Goal: Check status: Check status

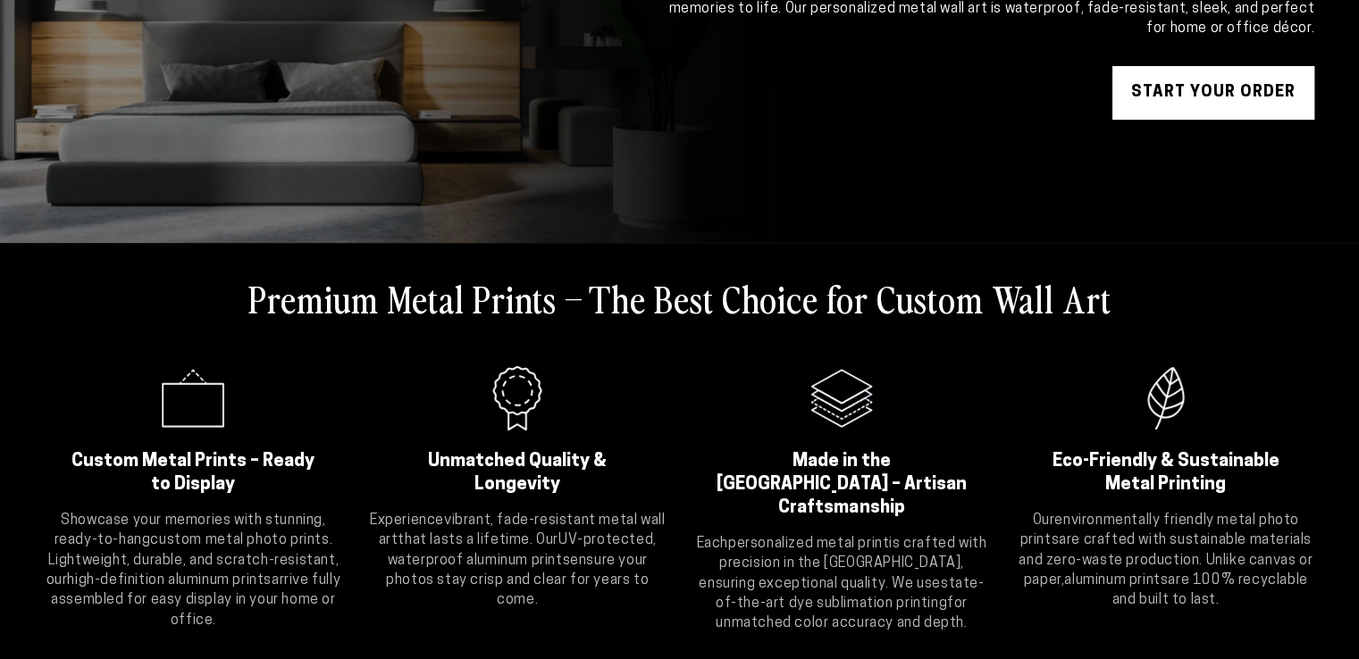
scroll to position [89, 0]
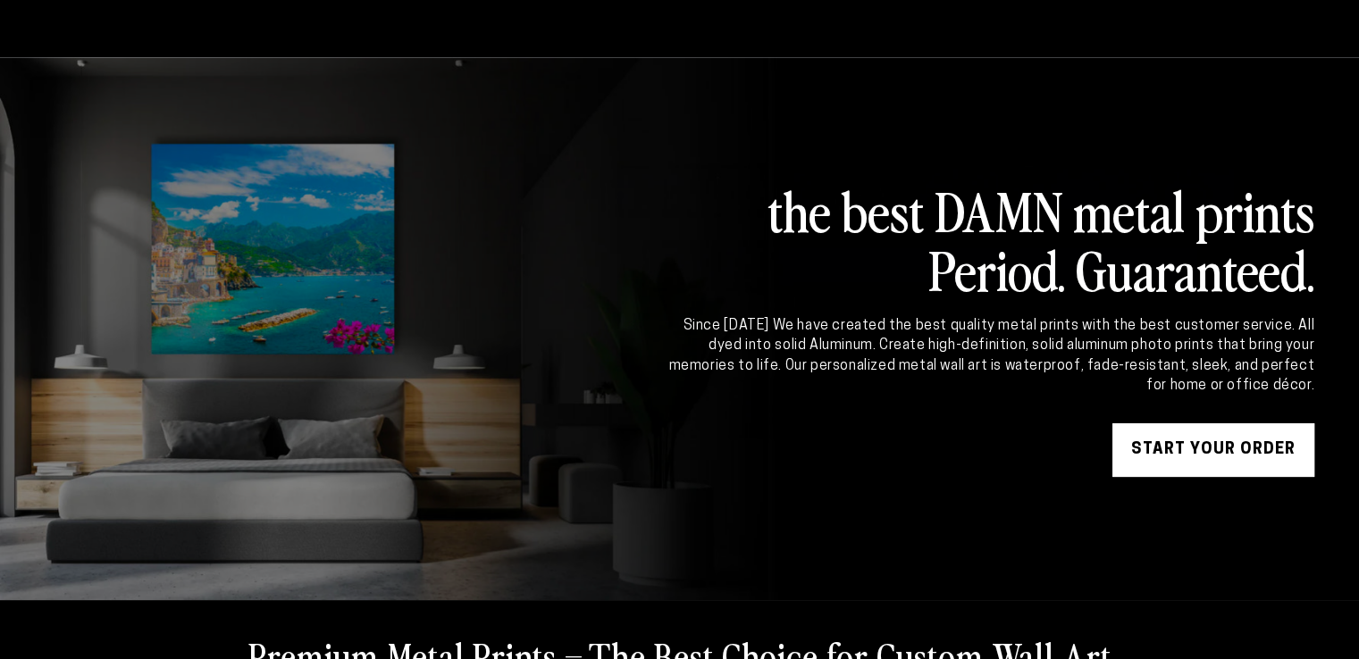
click at [1172, 455] on link "START YOUR Order" at bounding box center [1213, 450] width 202 height 54
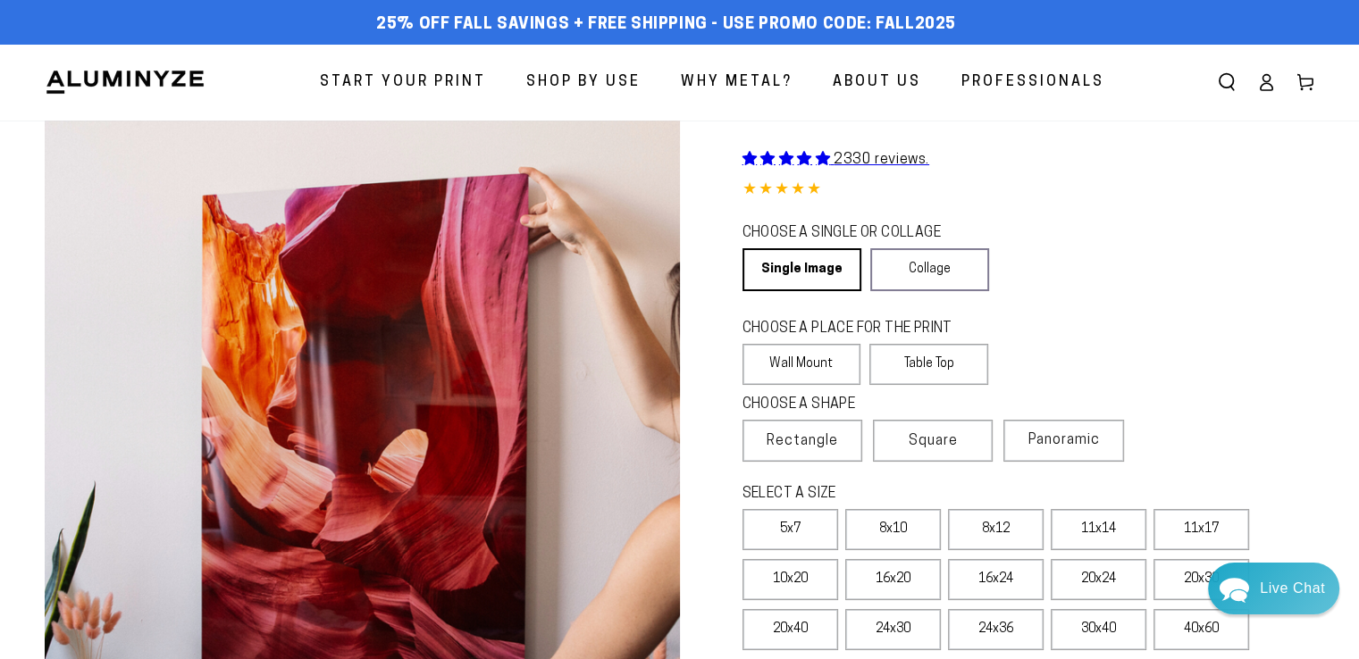
click at [1262, 83] on icon at bounding box center [1266, 82] width 18 height 18
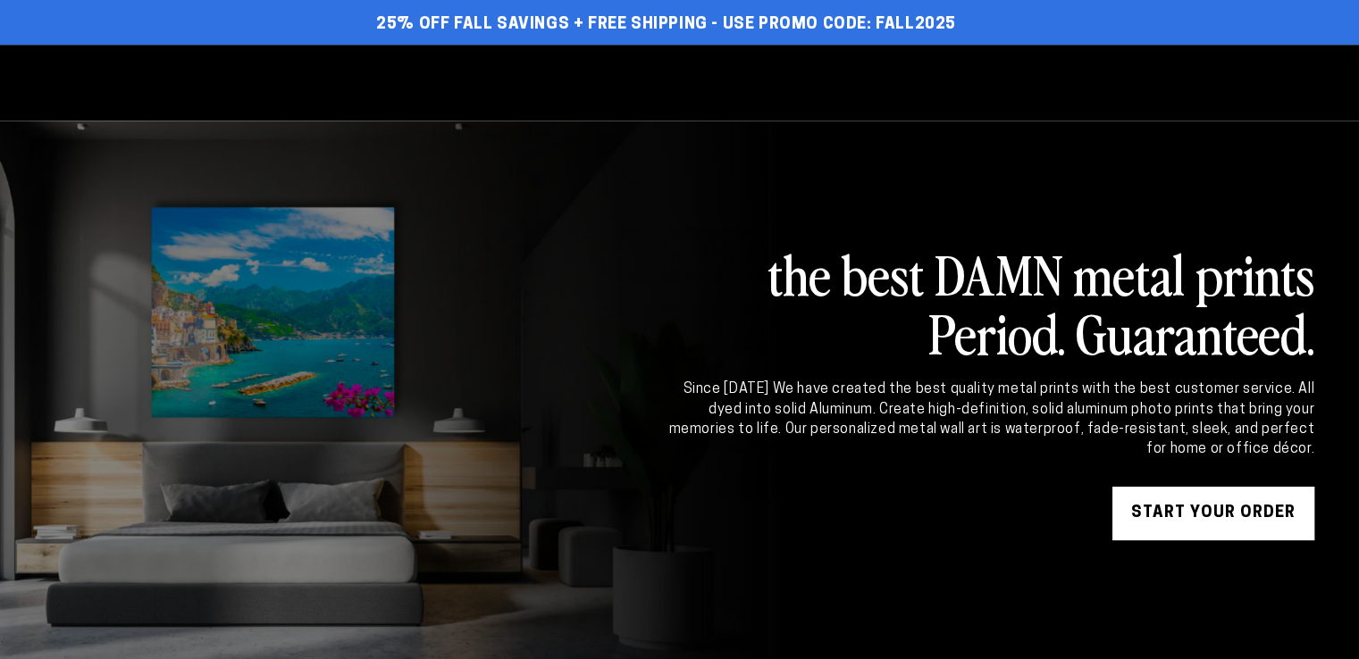
click at [1228, 524] on link "START YOUR Order" at bounding box center [1213, 514] width 202 height 54
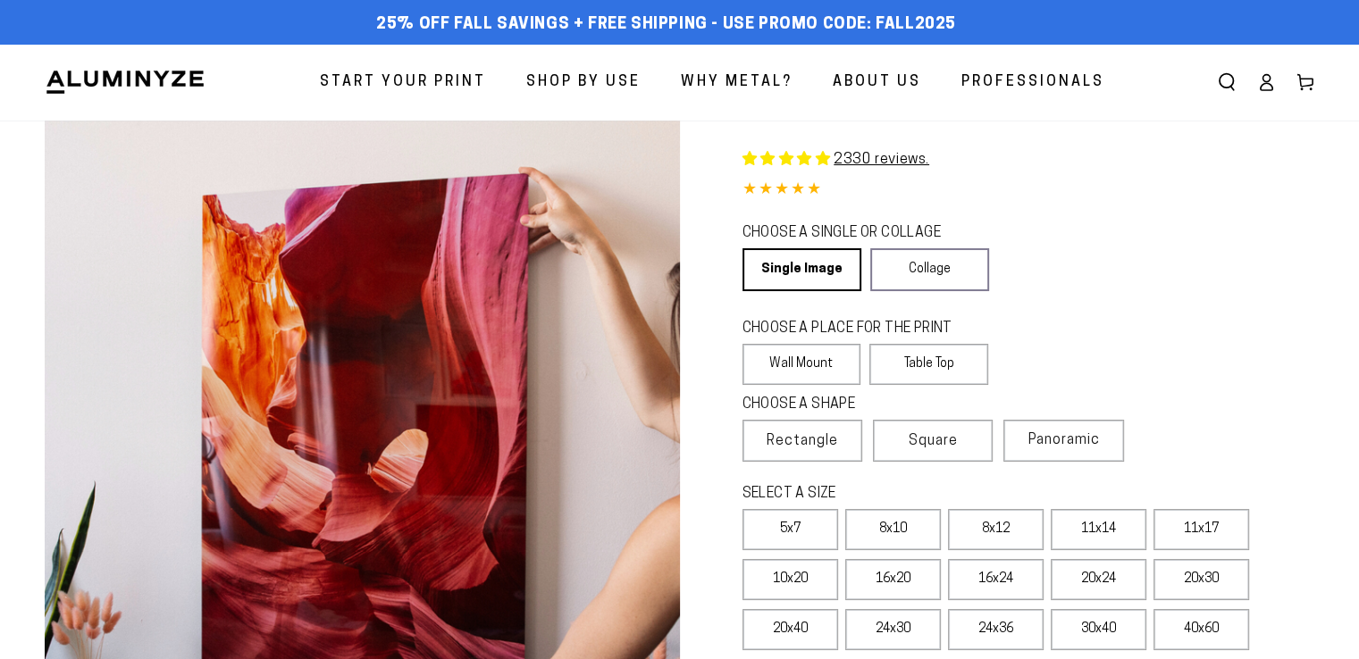
select select "**********"
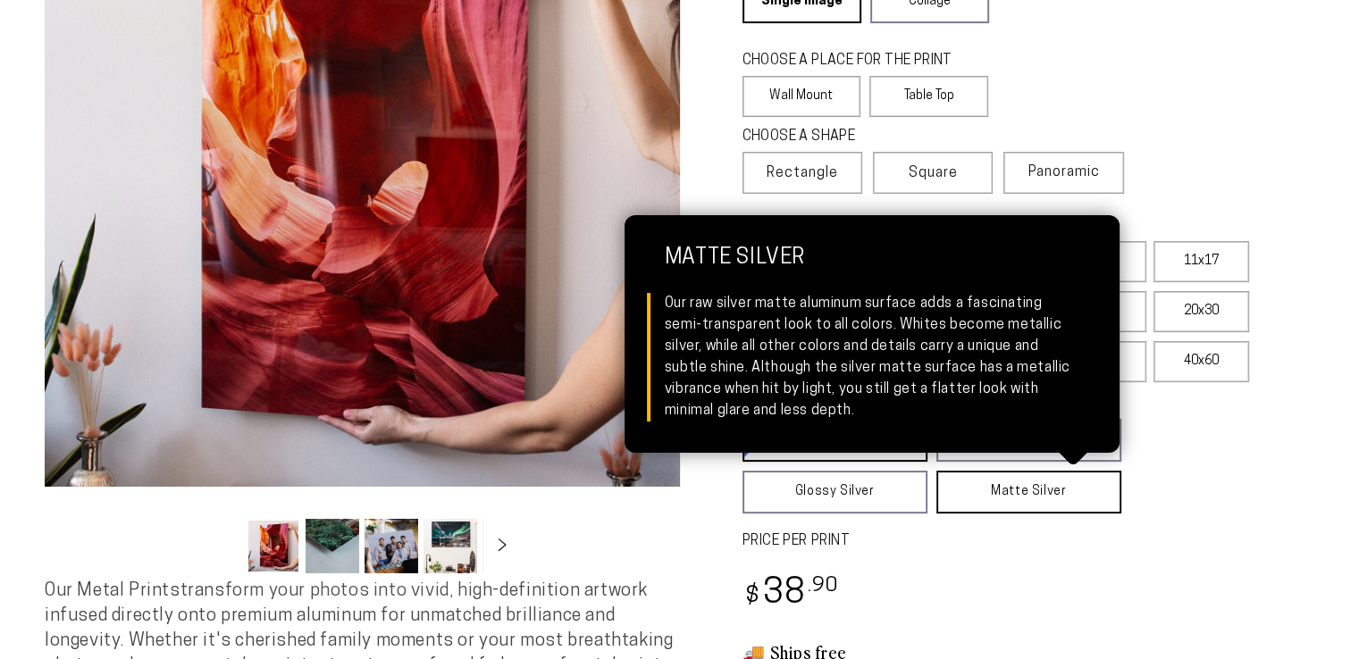
scroll to position [357, 0]
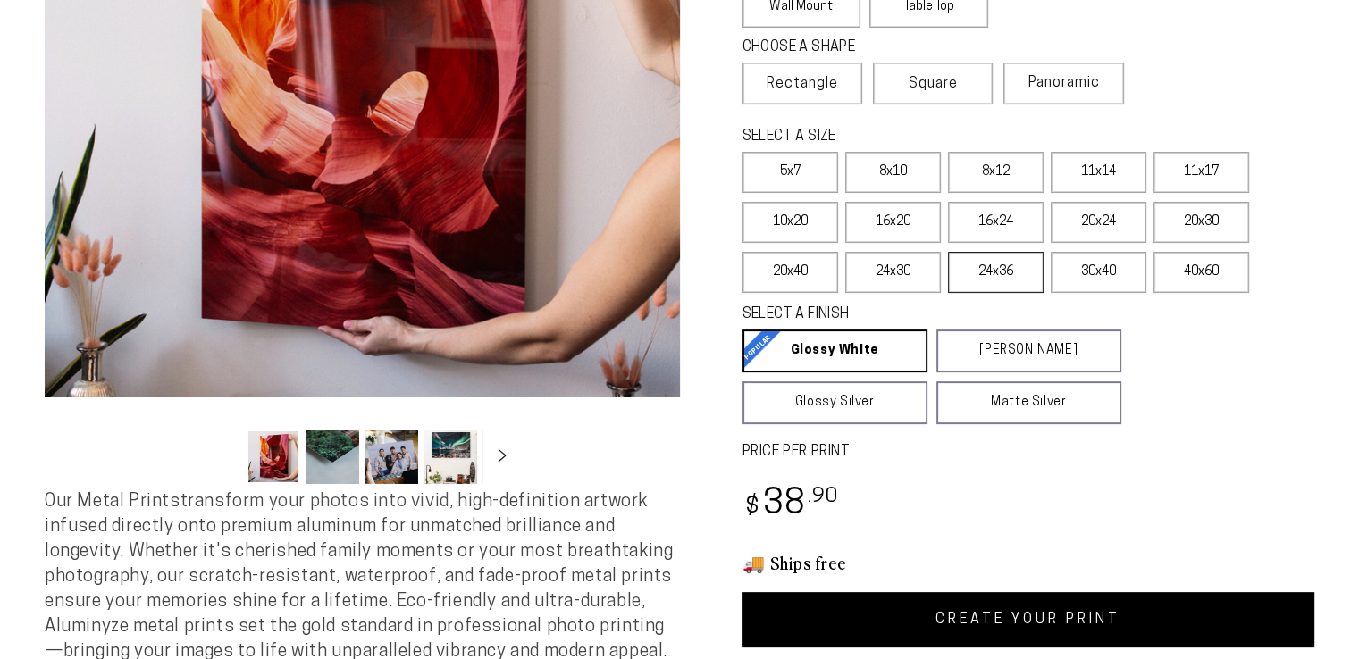
click at [1002, 278] on label "24x36" at bounding box center [996, 272] width 96 height 41
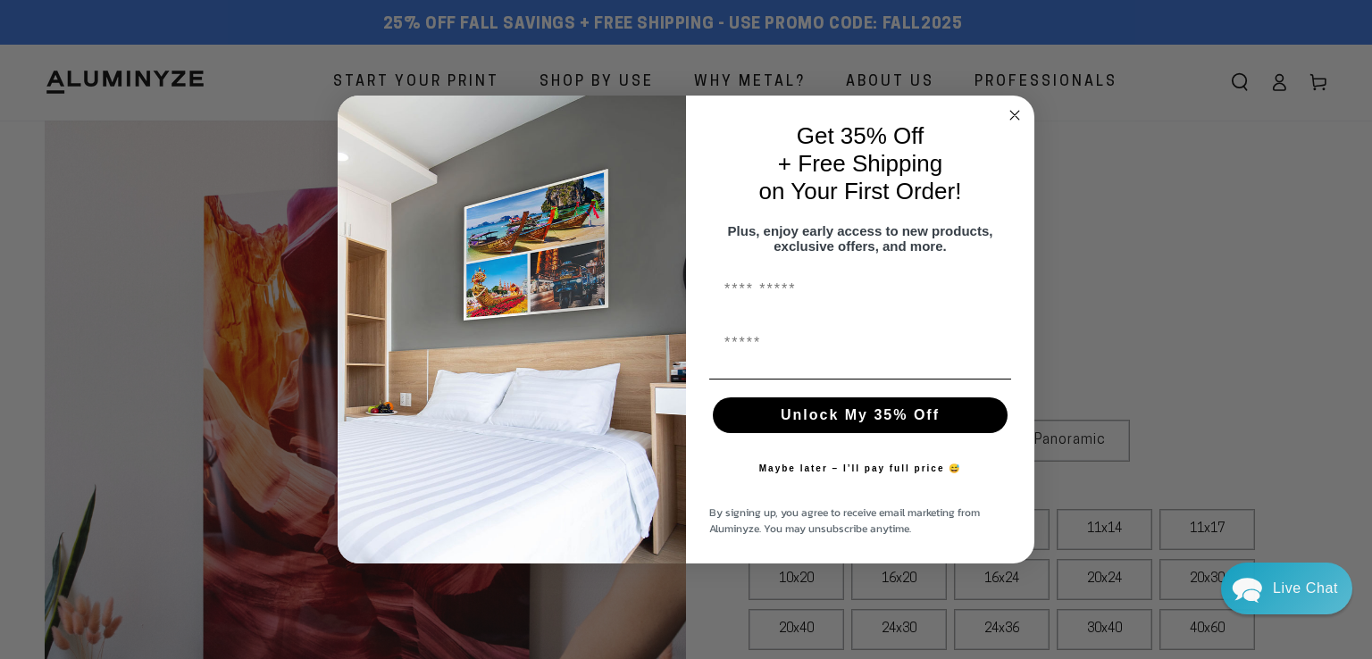
click at [1012, 112] on circle "Close dialog" at bounding box center [1015, 115] width 21 height 21
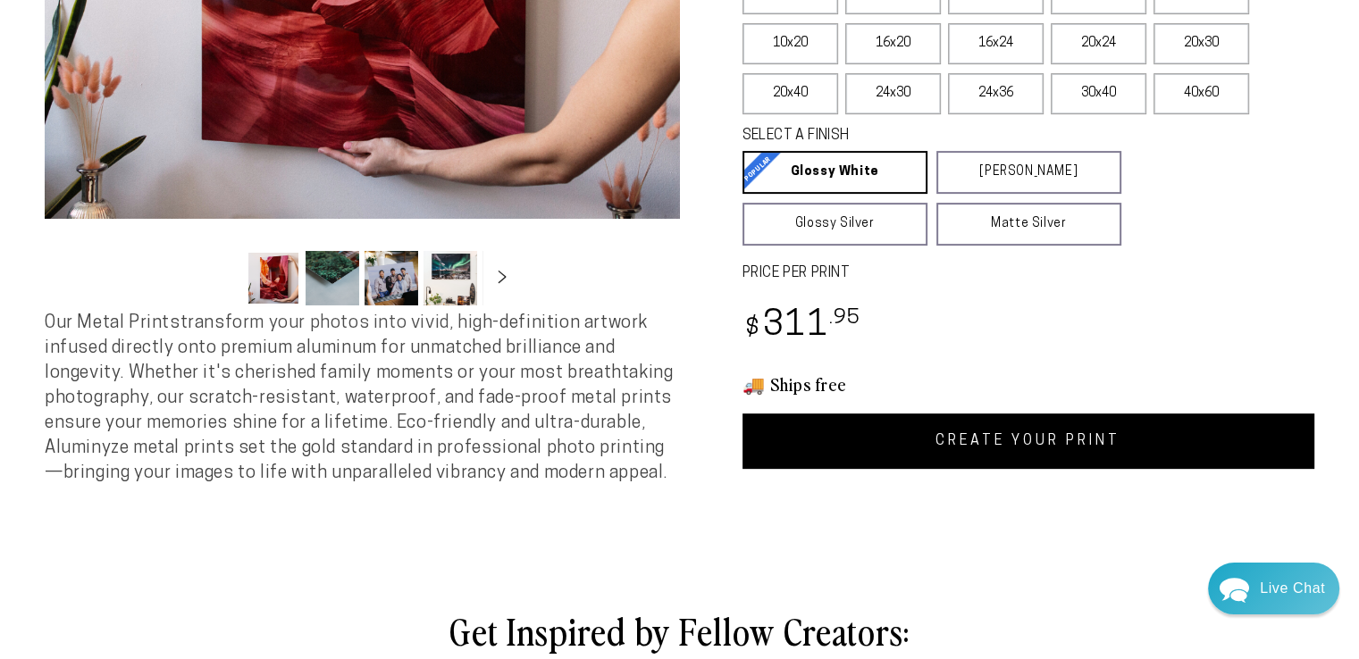
scroll to position [625, 0]
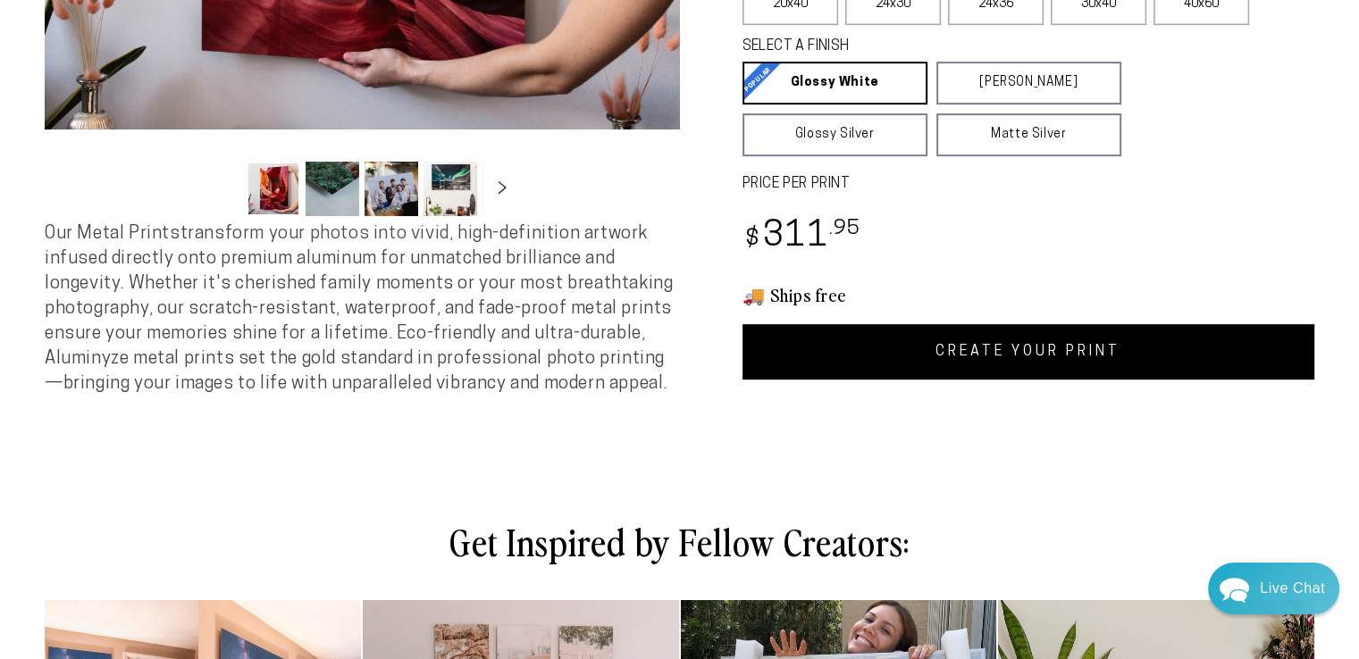
click at [935, 368] on link "CREATE YOUR PRINT" at bounding box center [1028, 351] width 573 height 55
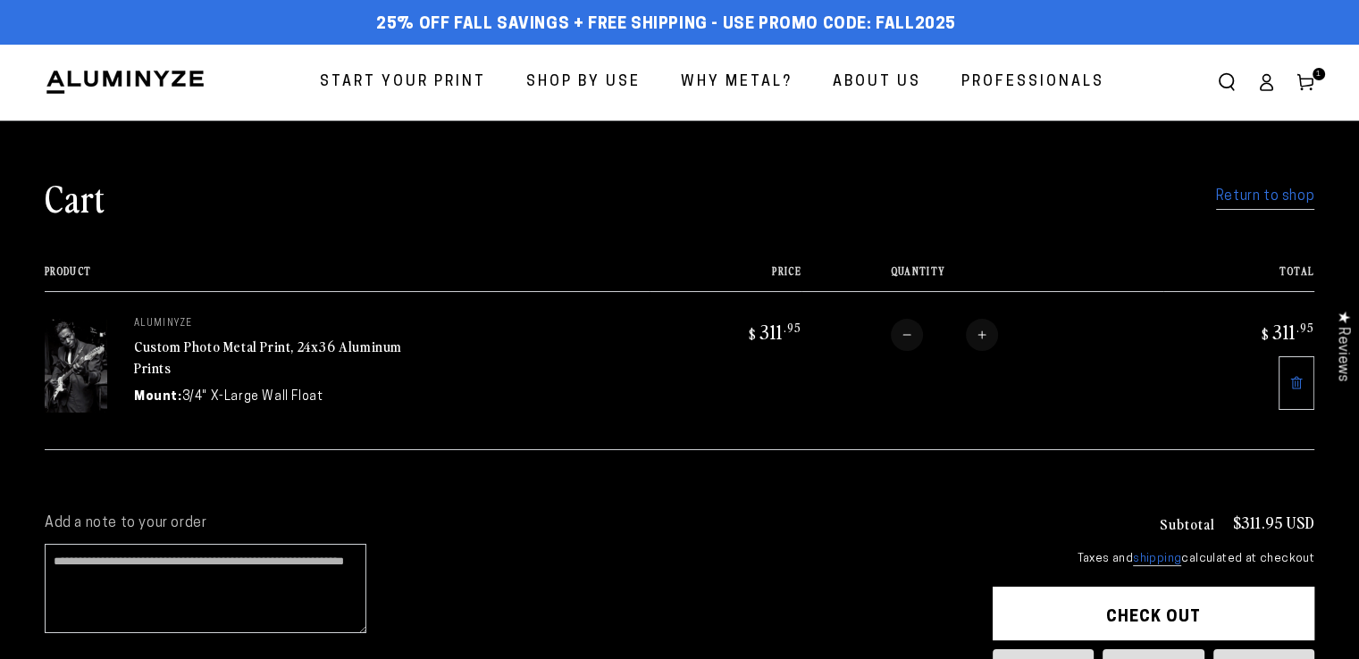
click at [1217, 616] on button "Check out" at bounding box center [1154, 614] width 322 height 54
drag, startPoint x: 1217, startPoint y: 616, endPoint x: 1095, endPoint y: 406, distance: 242.6
click at [1122, 409] on main "Cart Return to shop Your cart is currently empty Return to shop Product Price T…" at bounding box center [679, 420] width 1359 height 599
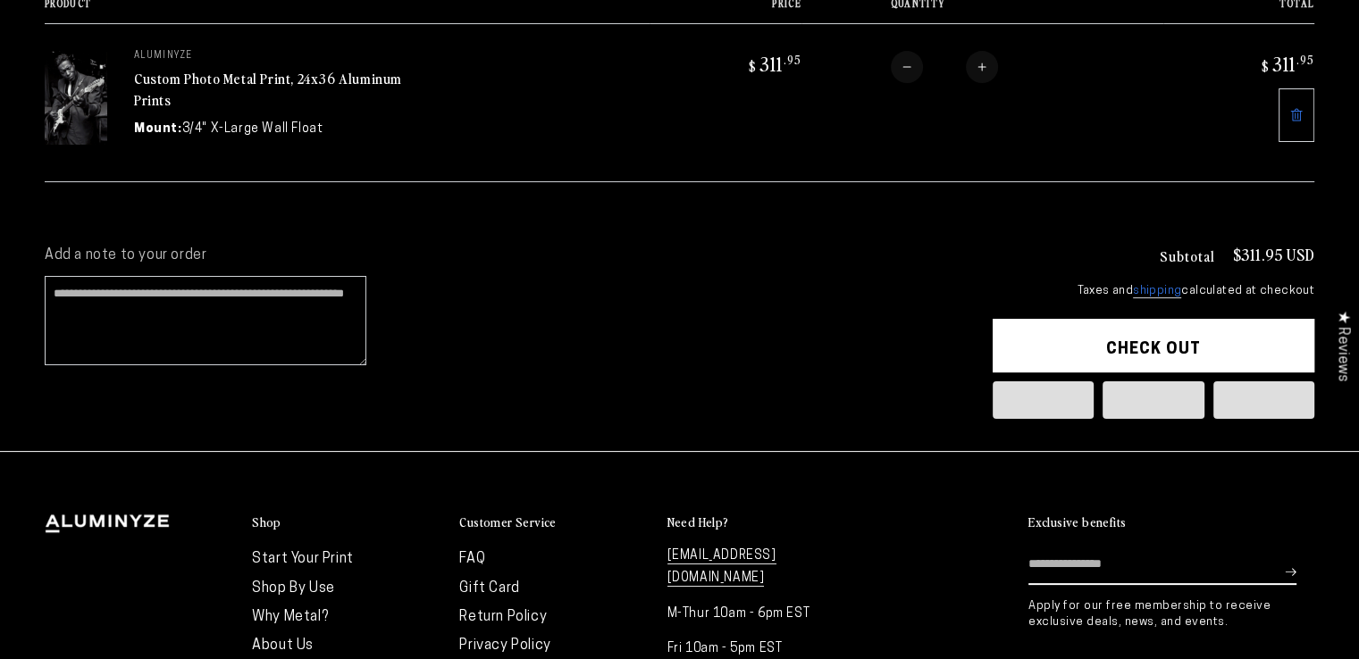
scroll to position [89, 0]
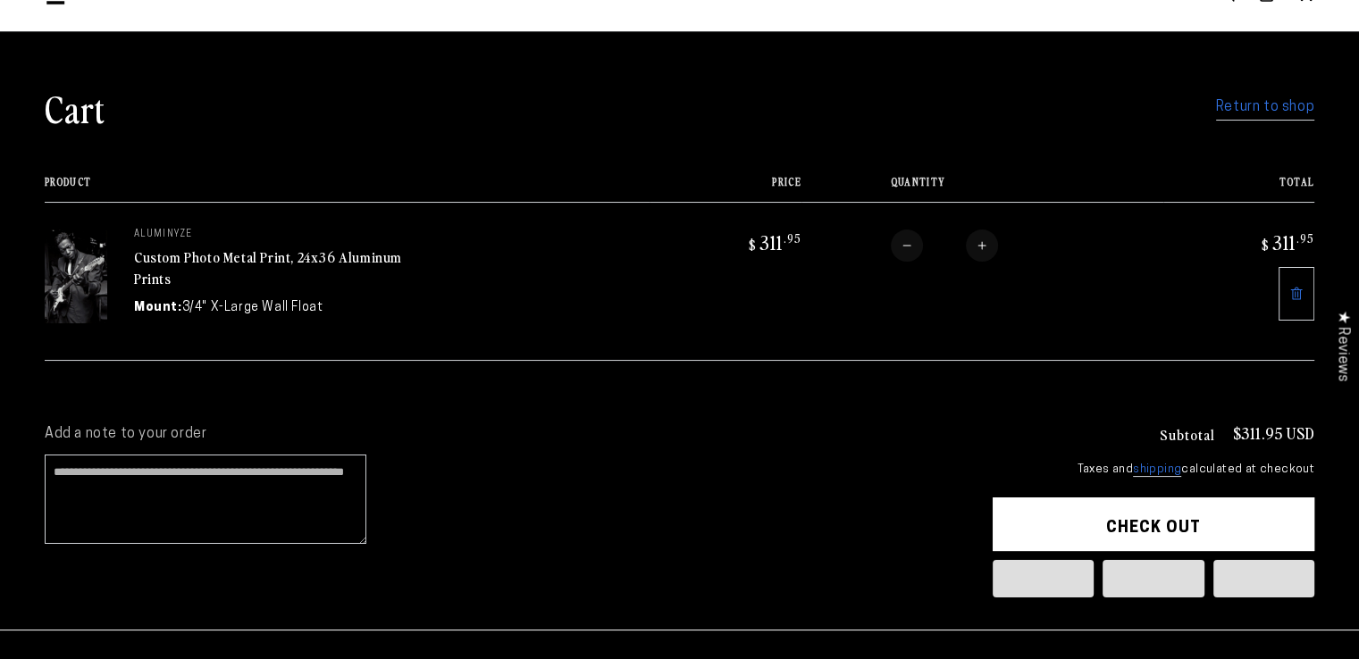
click at [1069, 534] on button "Check out" at bounding box center [1154, 525] width 322 height 54
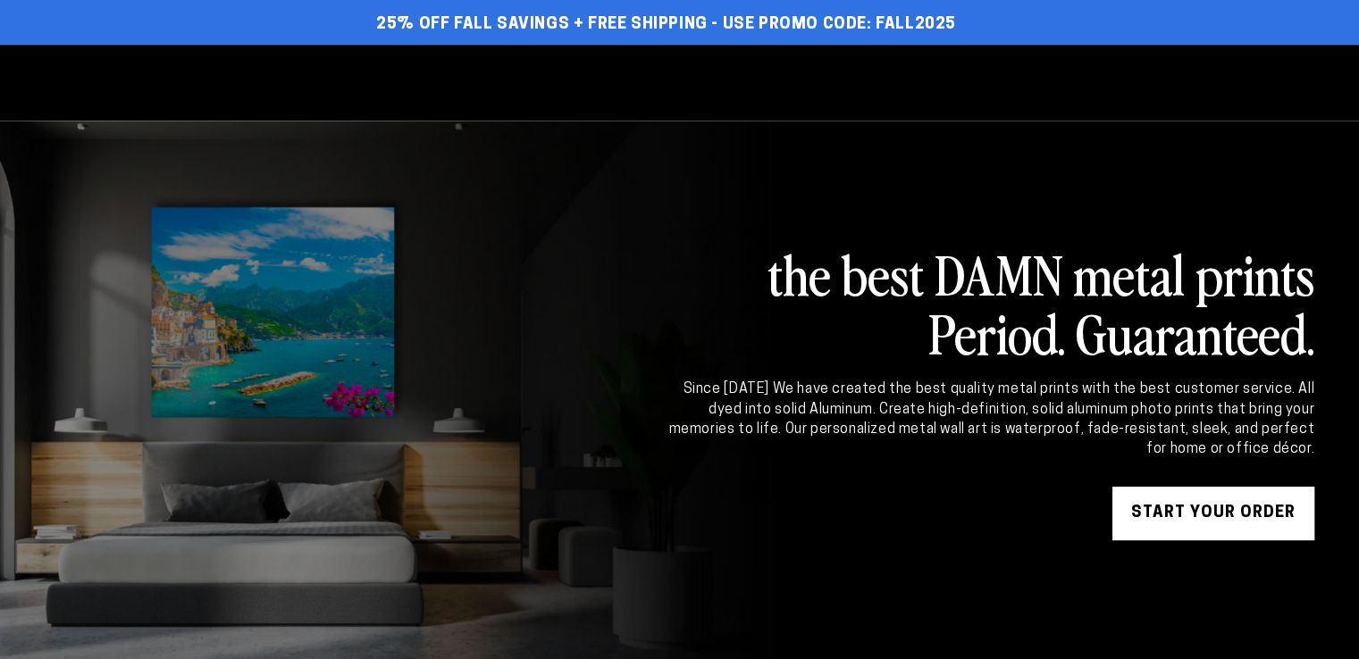
select select "**********"
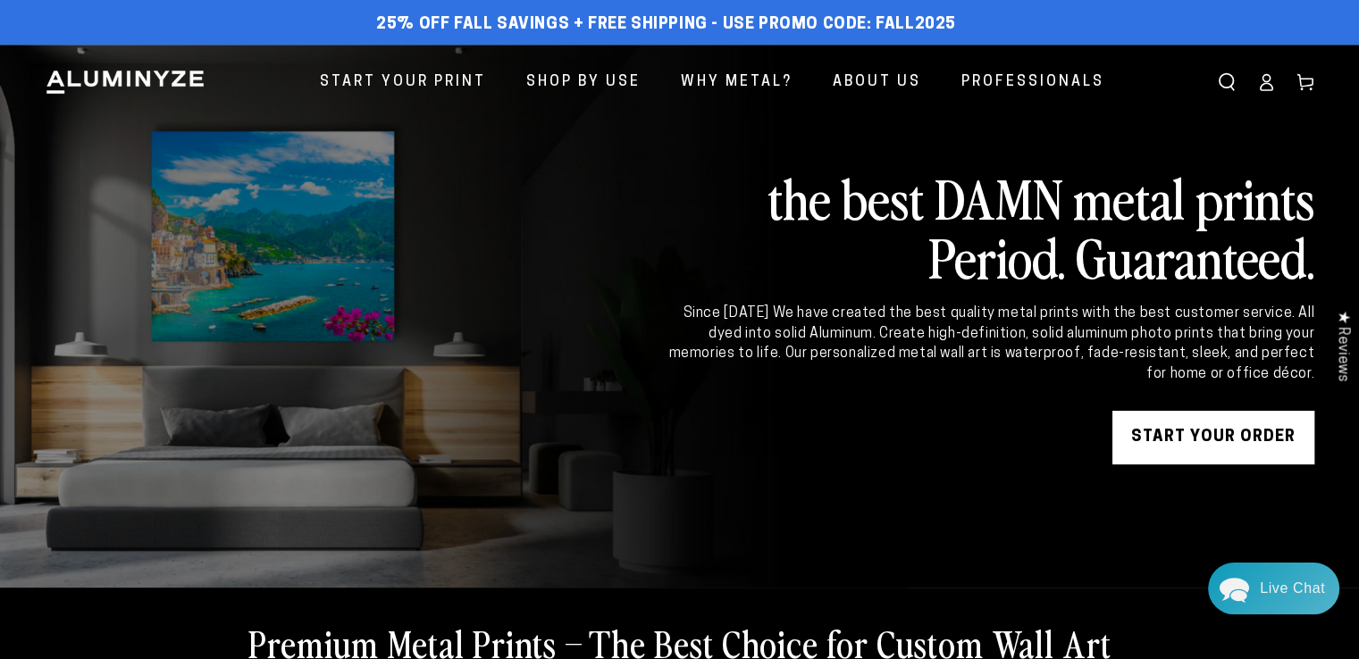
click at [1269, 81] on ellipse at bounding box center [1265, 78] width 7 height 7
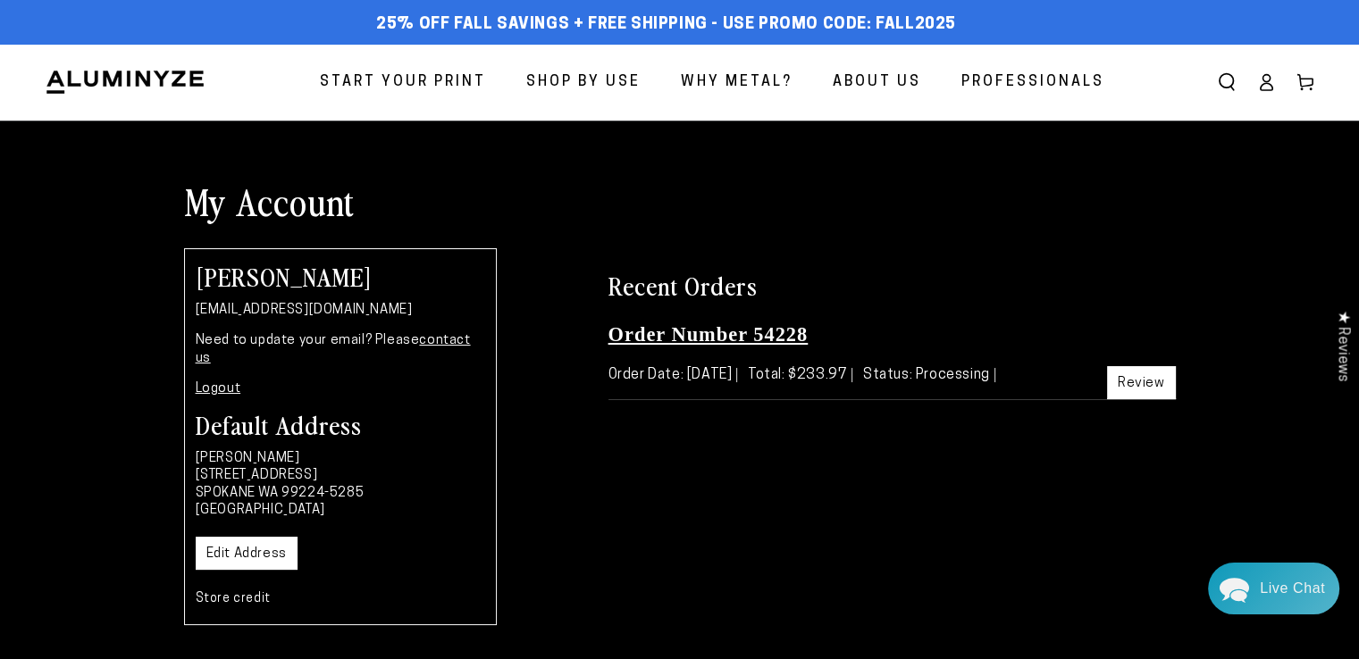
click at [789, 337] on link "Order Number 54228" at bounding box center [708, 334] width 200 height 22
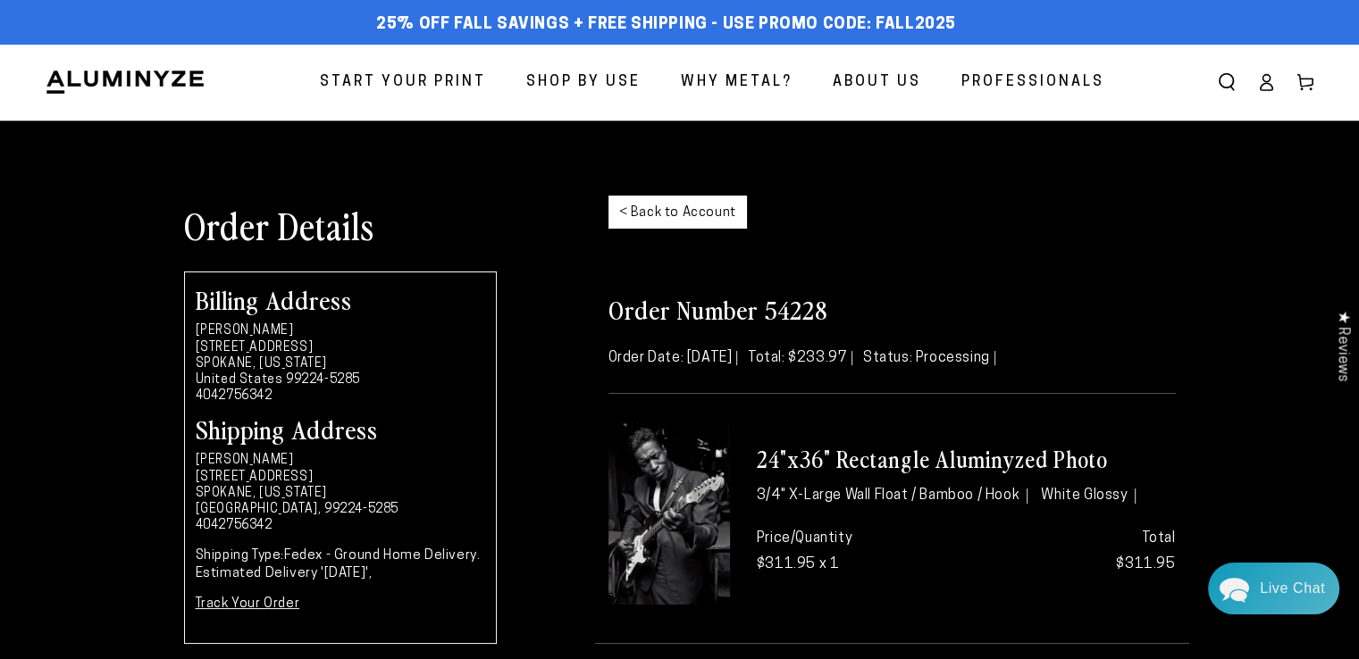
click at [796, 311] on h2 "Order Number 54228" at bounding box center [891, 309] width 567 height 32
copy h2 "54228"
click at [1263, 80] on ellipse at bounding box center [1265, 78] width 7 height 7
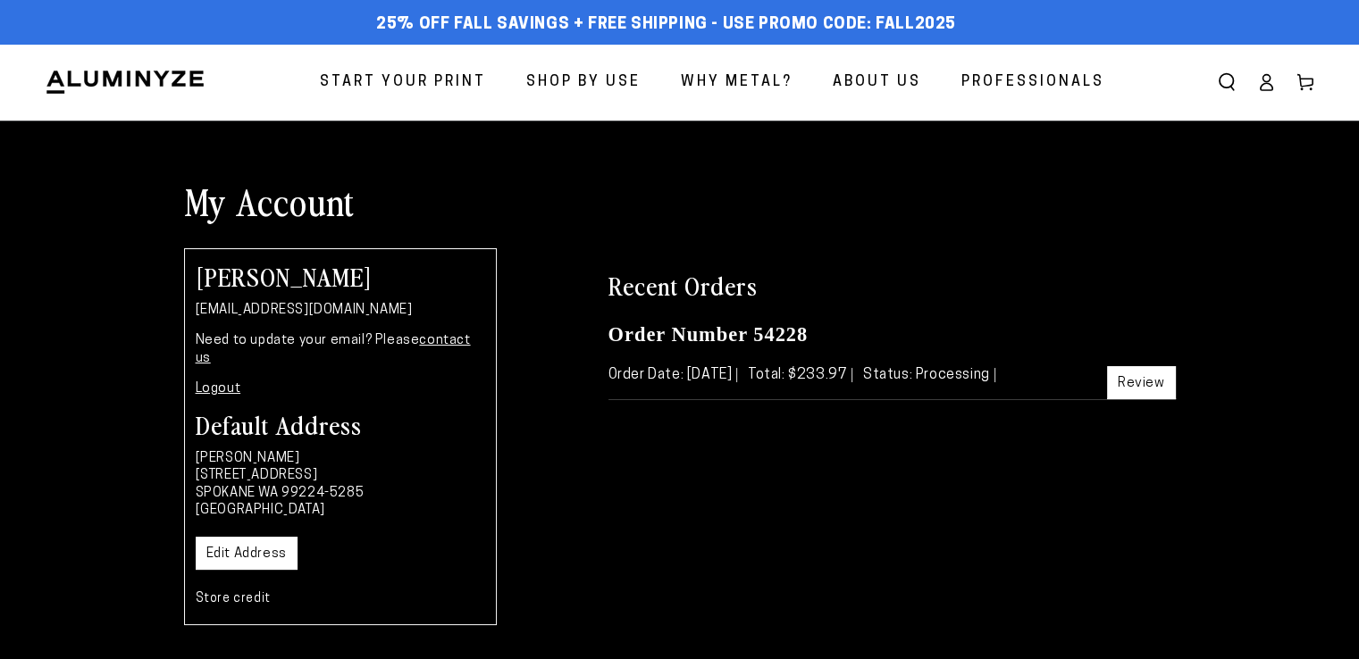
click at [292, 317] on p "[EMAIL_ADDRESS][DOMAIN_NAME]" at bounding box center [340, 311] width 289 height 18
copy div "[EMAIL_ADDRESS][DOMAIN_NAME]"
click at [622, 463] on div "Recent Orders Order Number 54228 Order Date: [DATE] Total: $233.97 Status: Proc…" at bounding box center [892, 468] width 594 height 440
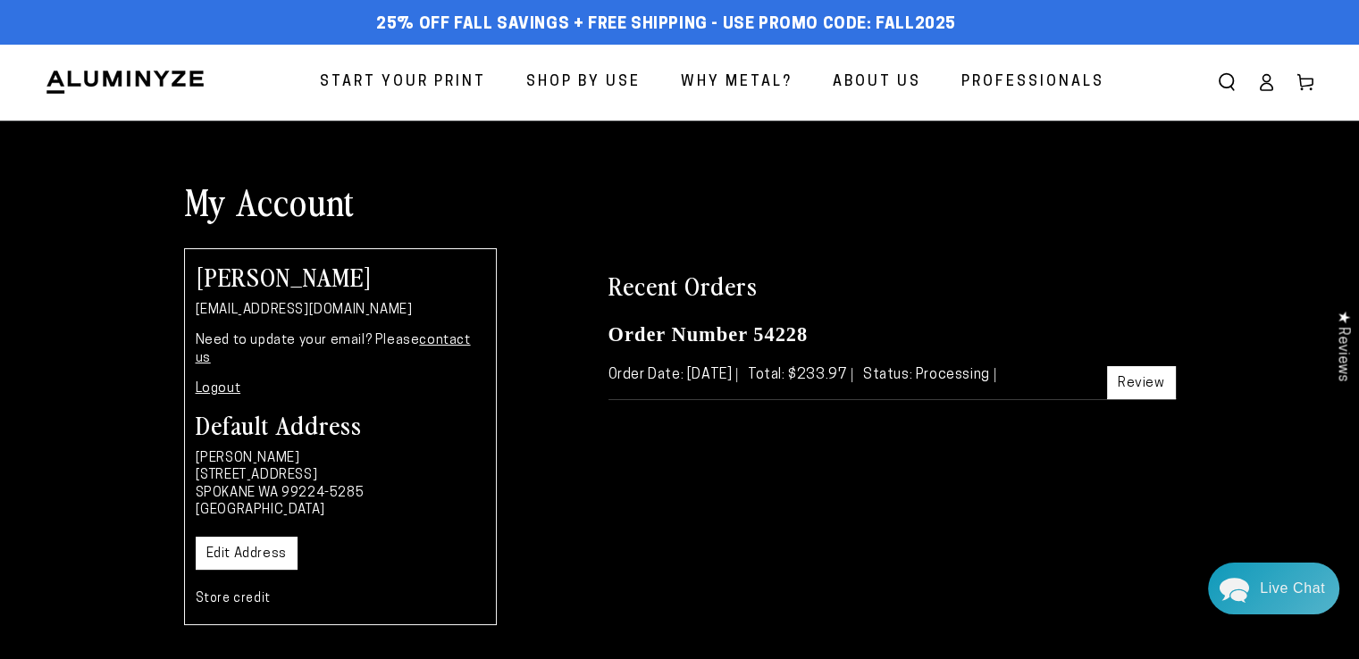
click at [1136, 387] on link "Review" at bounding box center [1141, 382] width 69 height 33
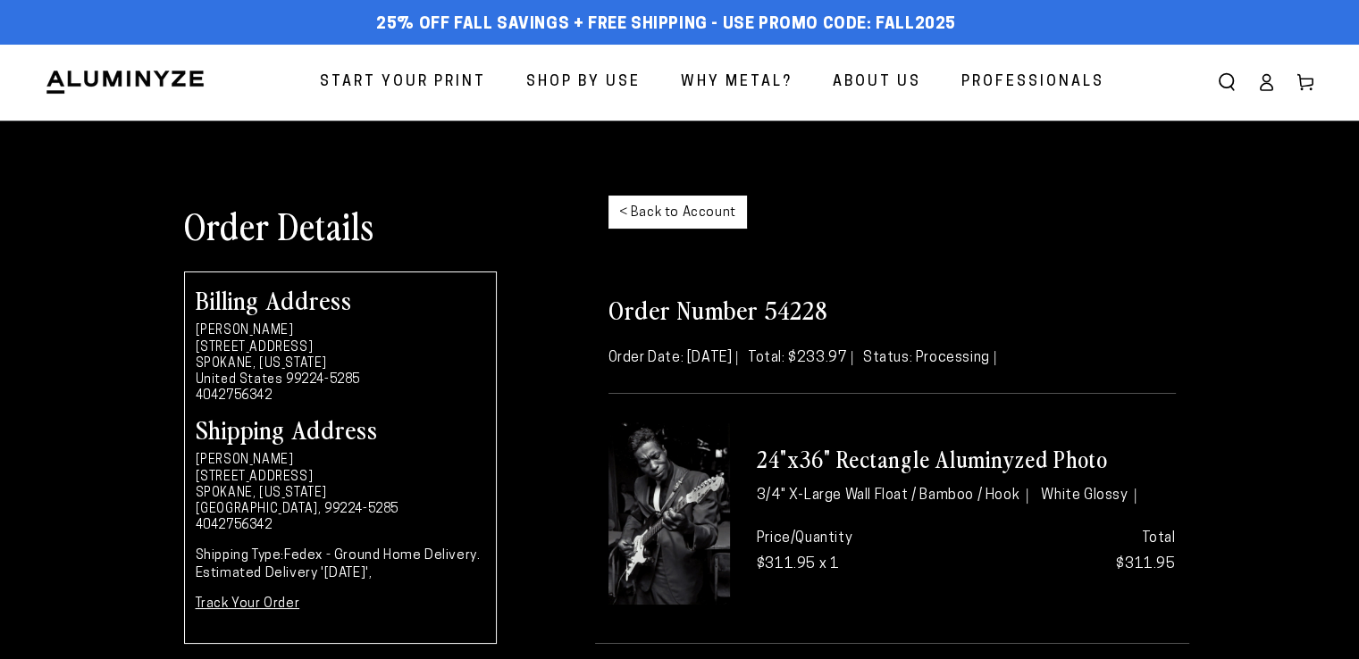
scroll to position [179, 0]
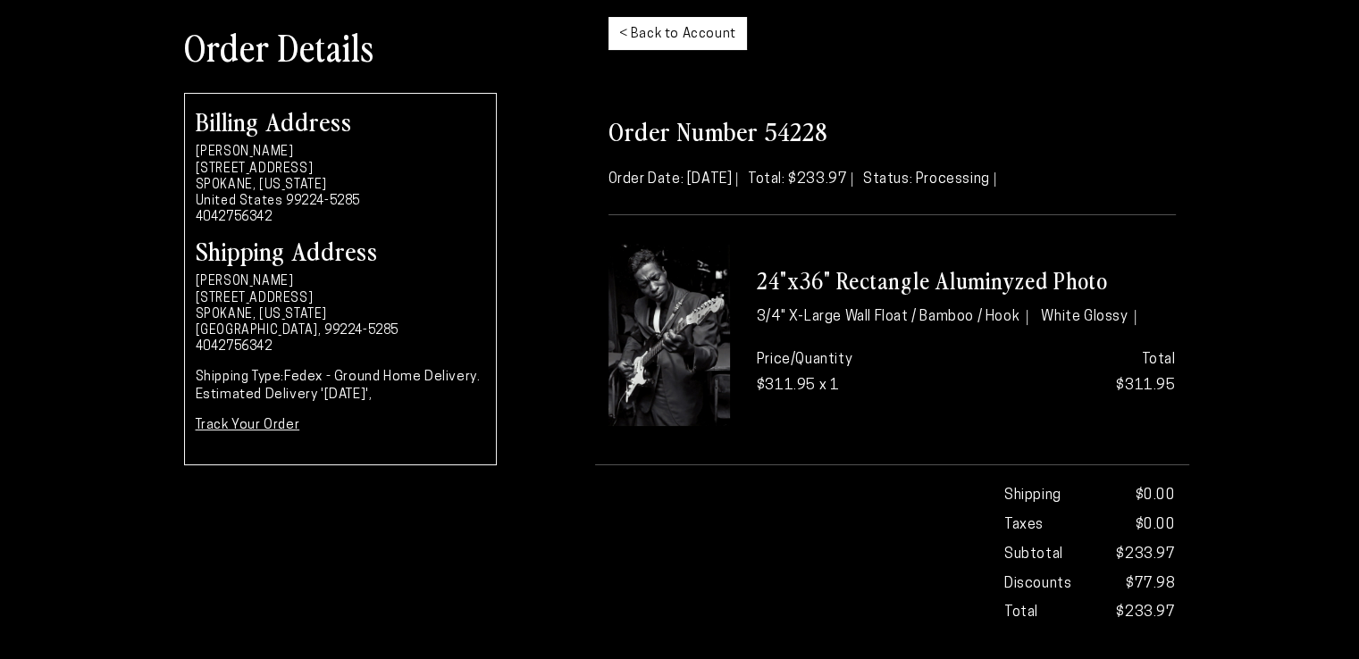
click at [274, 426] on link "Track Your Order" at bounding box center [248, 425] width 105 height 13
